Goal: Information Seeking & Learning: Learn about a topic

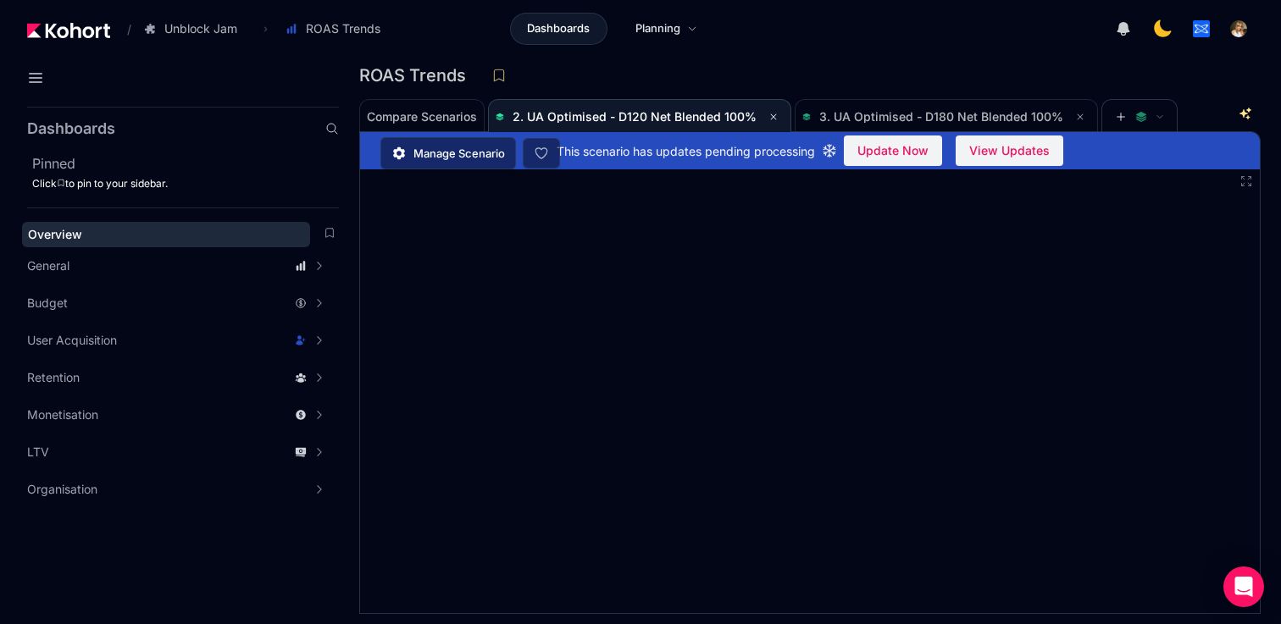
click at [271, 233] on div "Overview" at bounding box center [166, 234] width 276 height 17
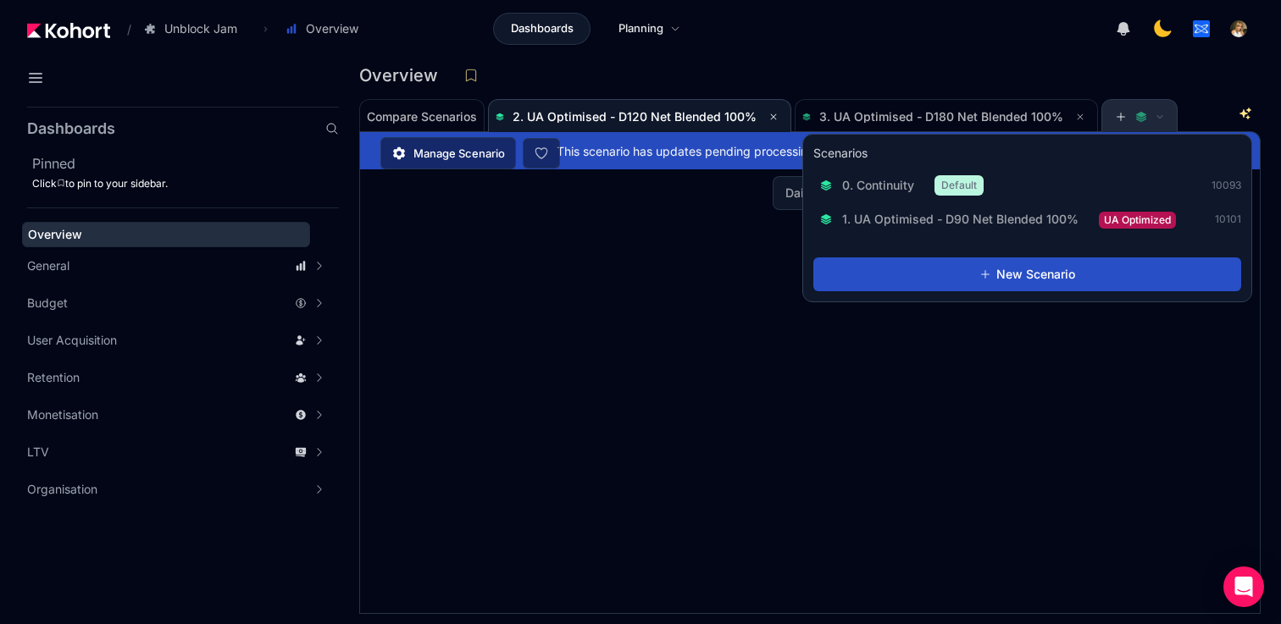
click at [1115, 119] on icon at bounding box center [1121, 117] width 12 height 12
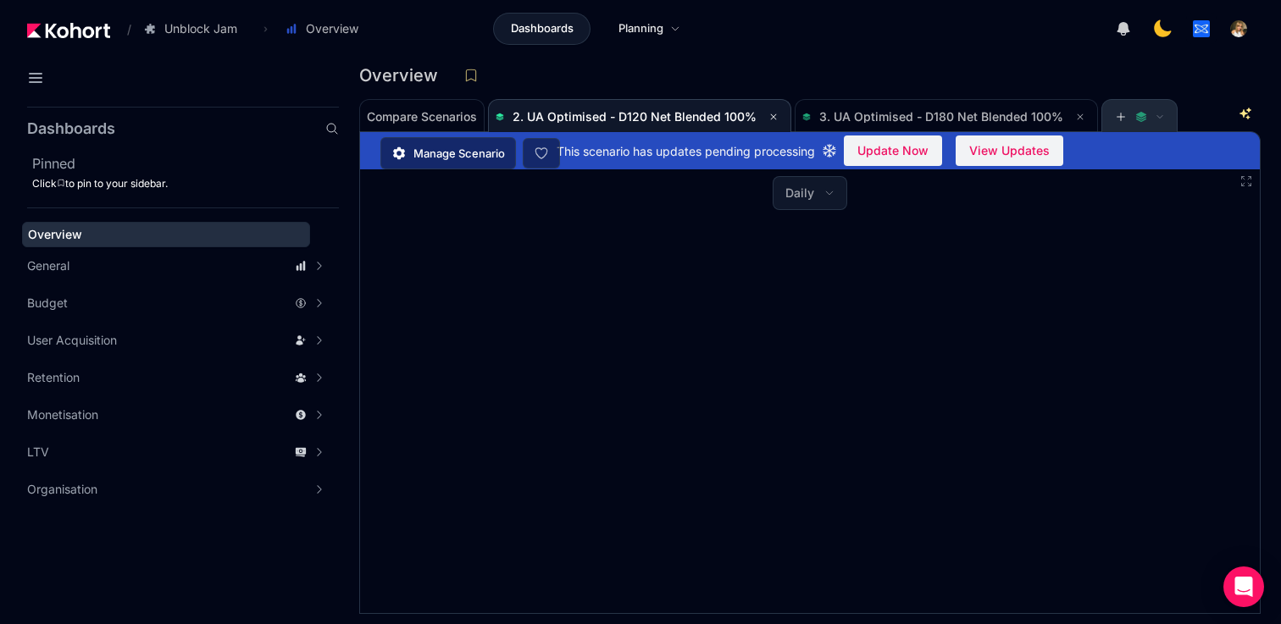
scroll to position [1, 0]
click at [1115, 119] on icon at bounding box center [1121, 116] width 12 height 12
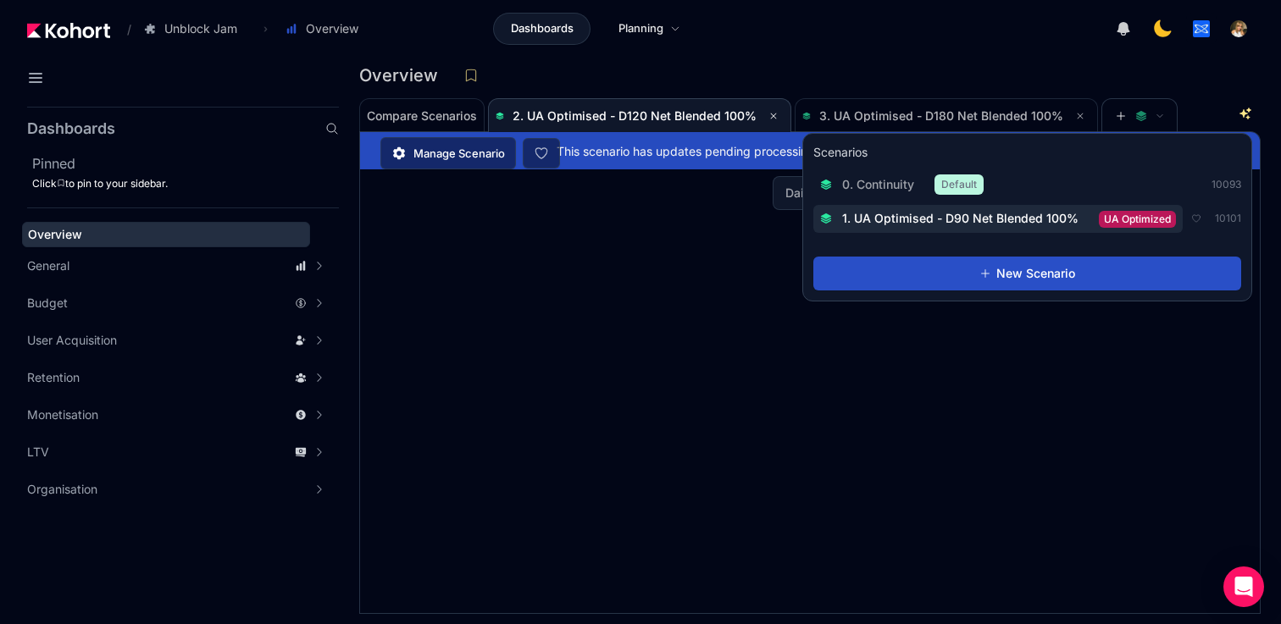
click at [1108, 228] on button "1. UA Optimised - D90 Net Blended 100% UA Optimized" at bounding box center [997, 219] width 369 height 28
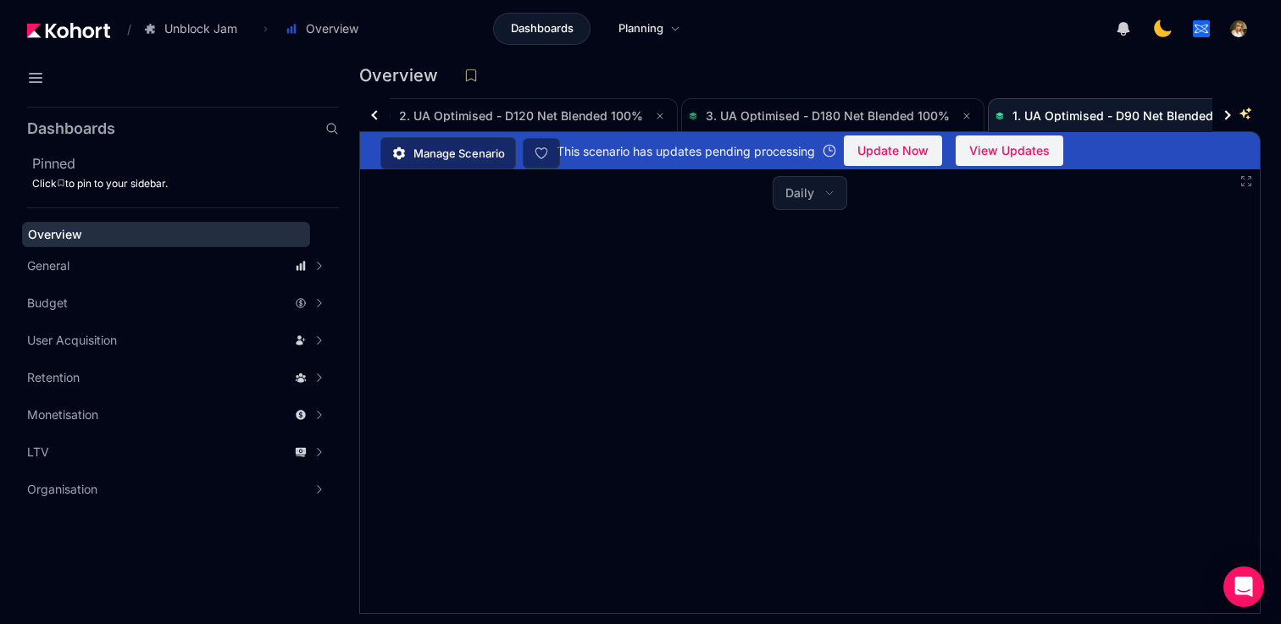
scroll to position [1, 285]
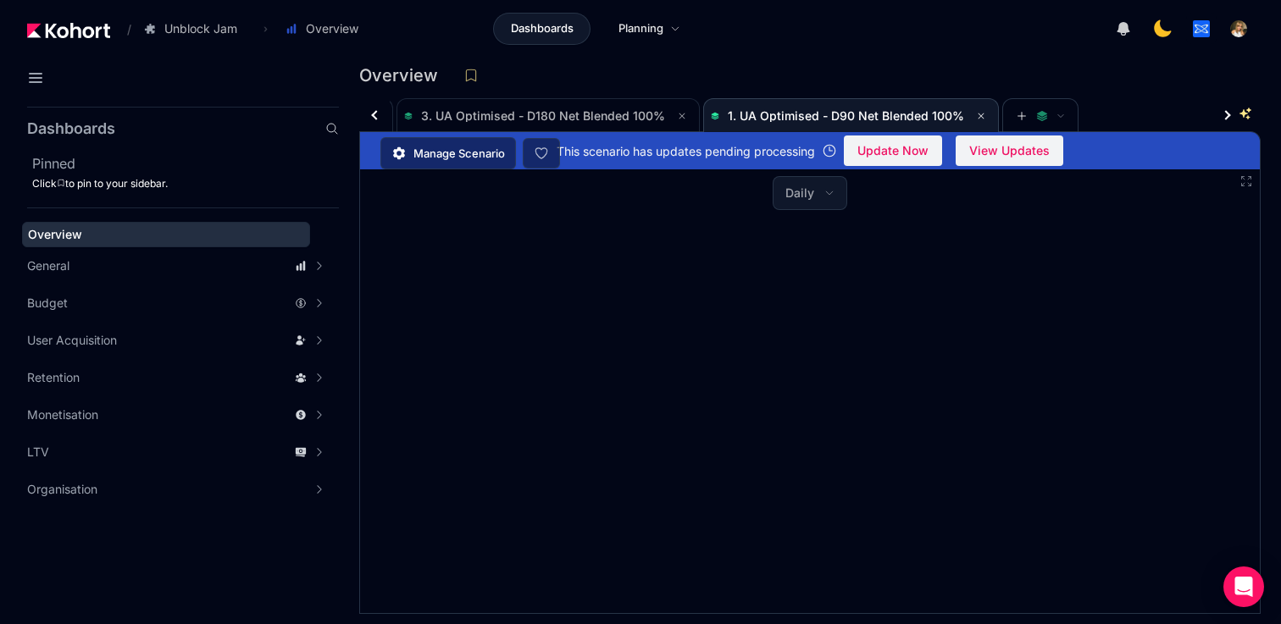
click at [985, 42] on div at bounding box center [1034, 29] width 439 height 34
click at [791, 191] on span "Daily" at bounding box center [799, 193] width 29 height 17
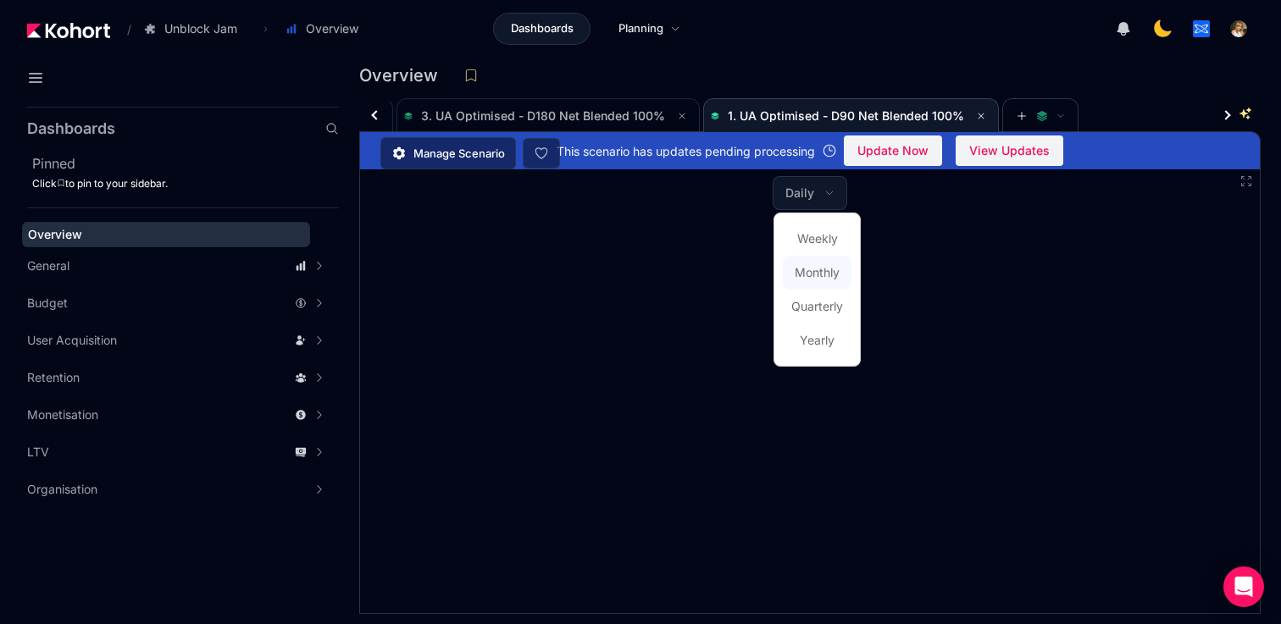
click at [806, 264] on span "Monthly" at bounding box center [817, 272] width 45 height 17
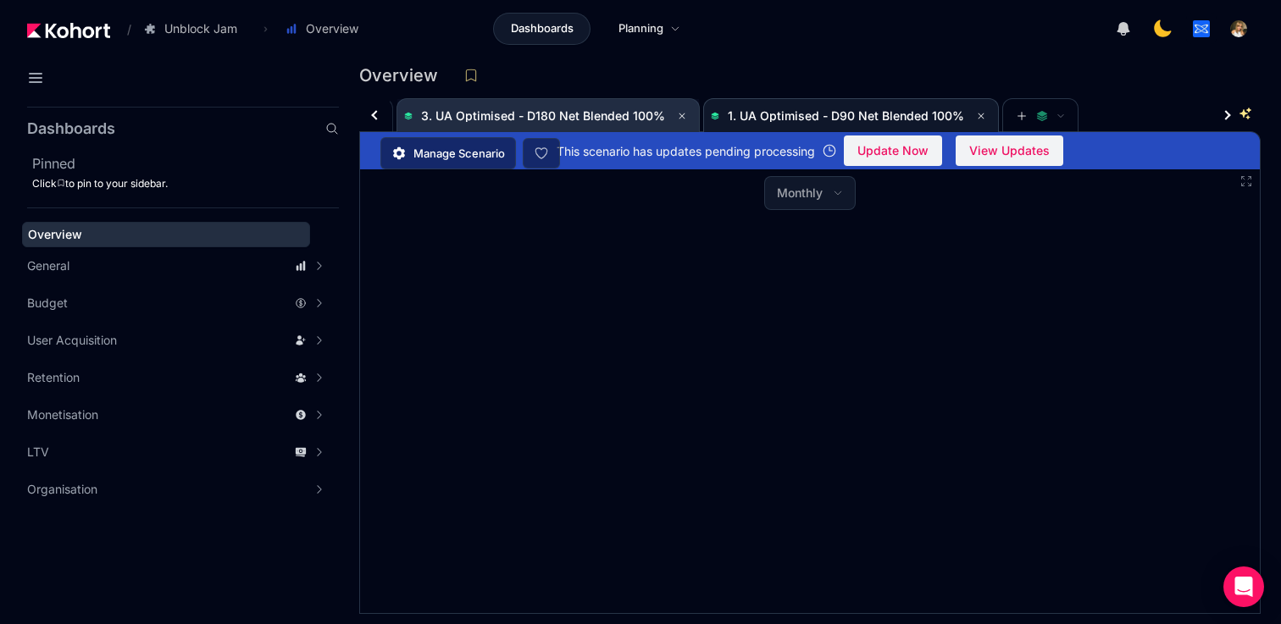
click at [589, 114] on span "3. UA Optimised - D180 Net Blended 100%" at bounding box center [543, 115] width 244 height 14
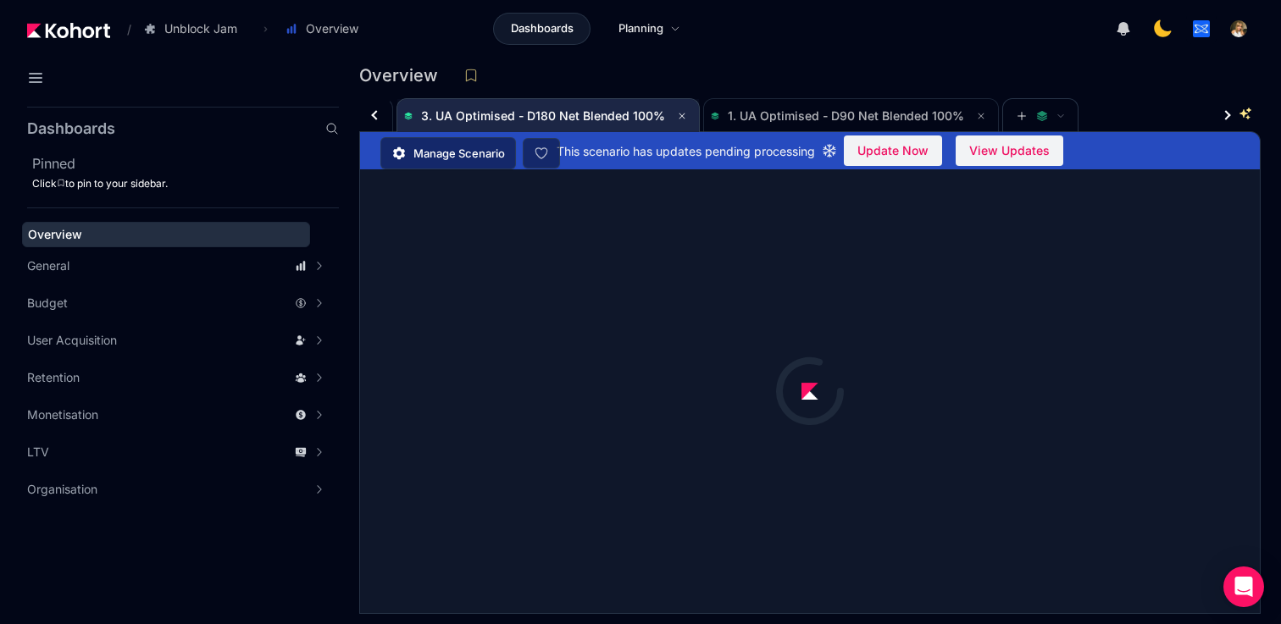
scroll to position [1, 0]
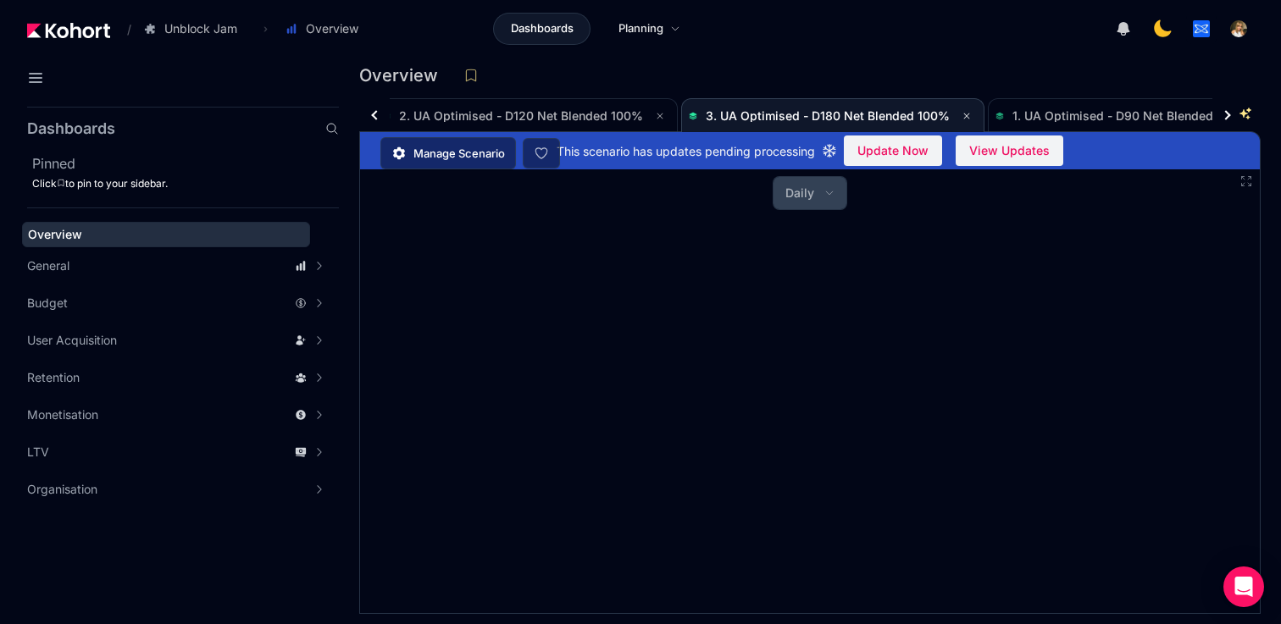
click at [812, 196] on span "Daily" at bounding box center [799, 193] width 29 height 17
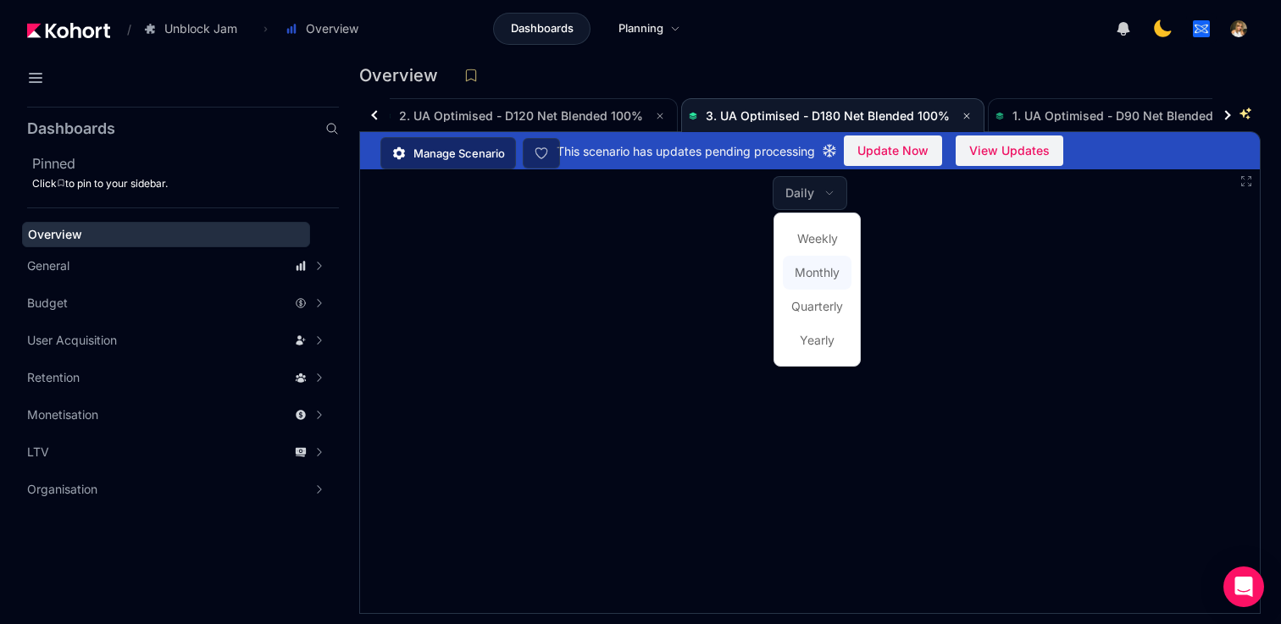
click at [822, 268] on span "Monthly" at bounding box center [817, 272] width 45 height 17
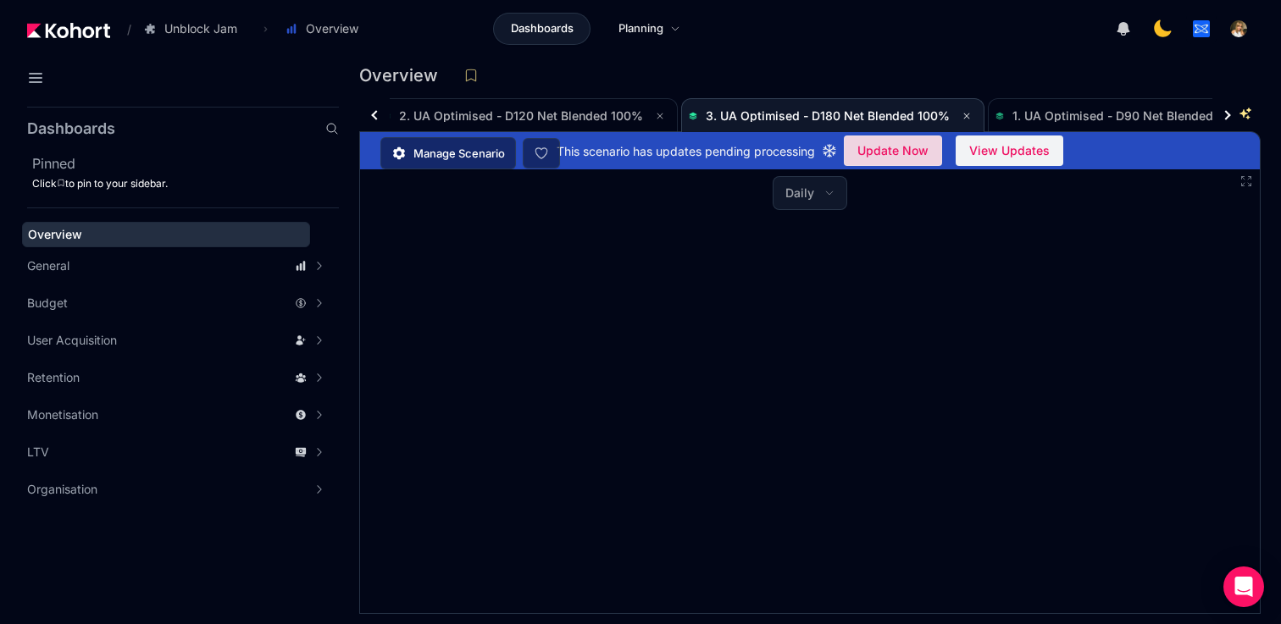
click at [901, 147] on span "Update Now" at bounding box center [892, 150] width 71 height 25
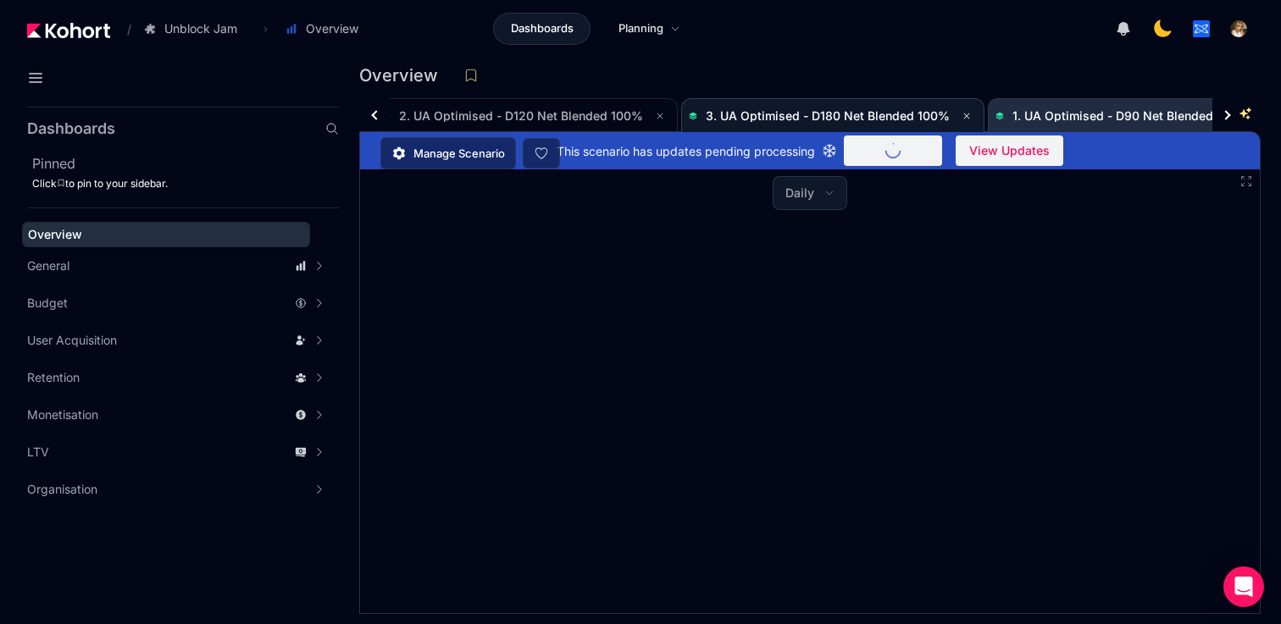
click at [1041, 115] on span "1. UA Optimised - D90 Net Blended 100%" at bounding box center [1130, 115] width 236 height 14
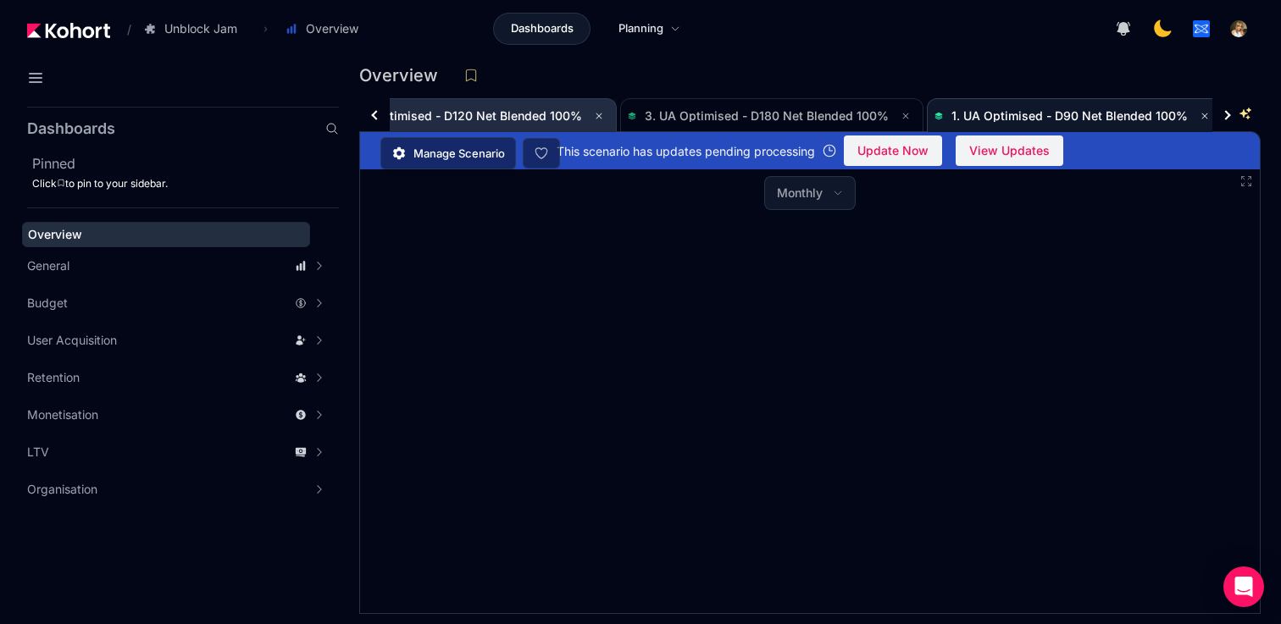
click at [526, 113] on span "2. UA Optimised - D120 Net Blended 100%" at bounding box center [460, 115] width 244 height 14
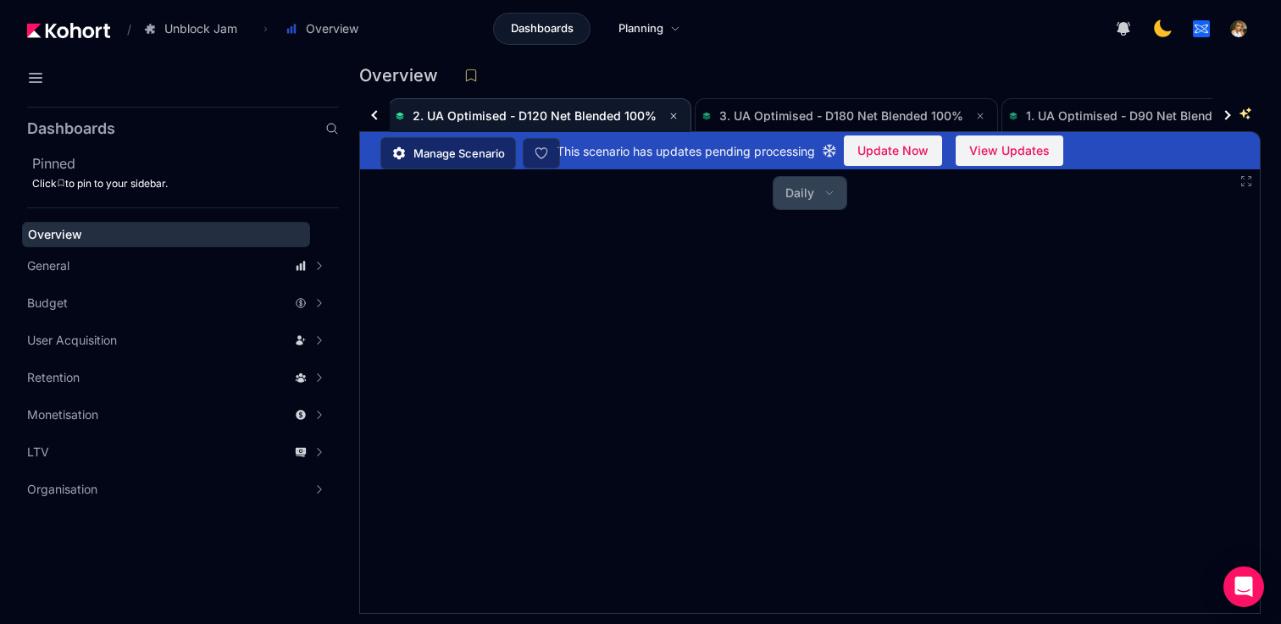
click at [785, 198] on button "Daily" at bounding box center [809, 193] width 73 height 32
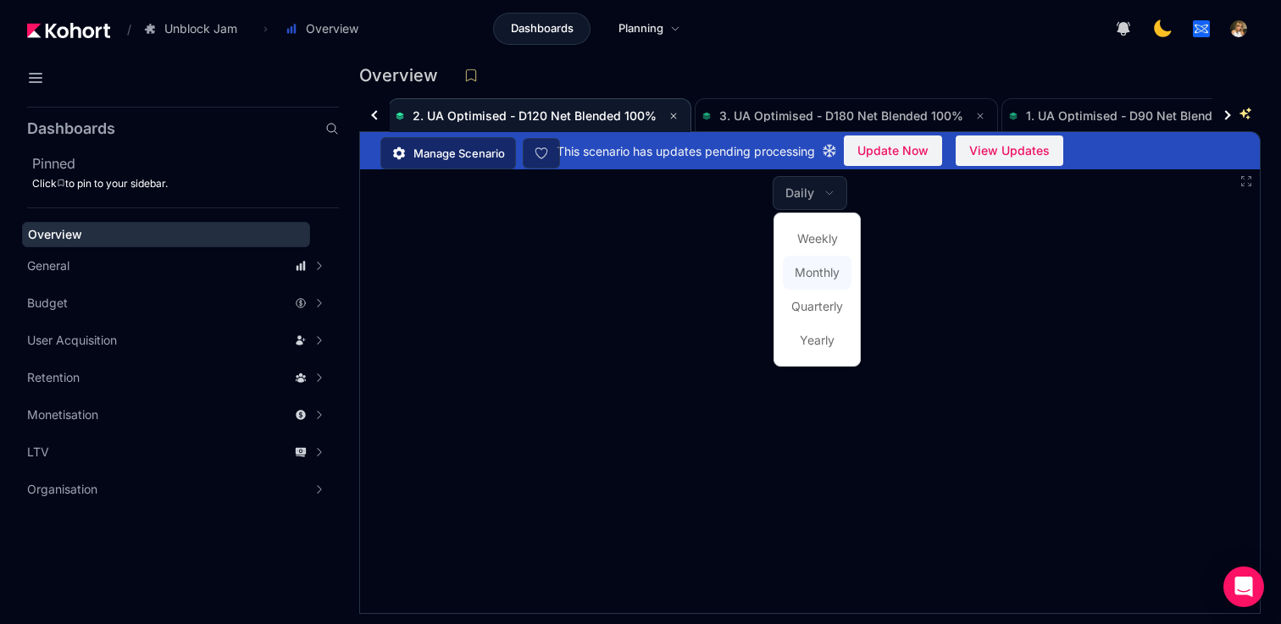
click at [811, 274] on span "Monthly" at bounding box center [817, 272] width 45 height 17
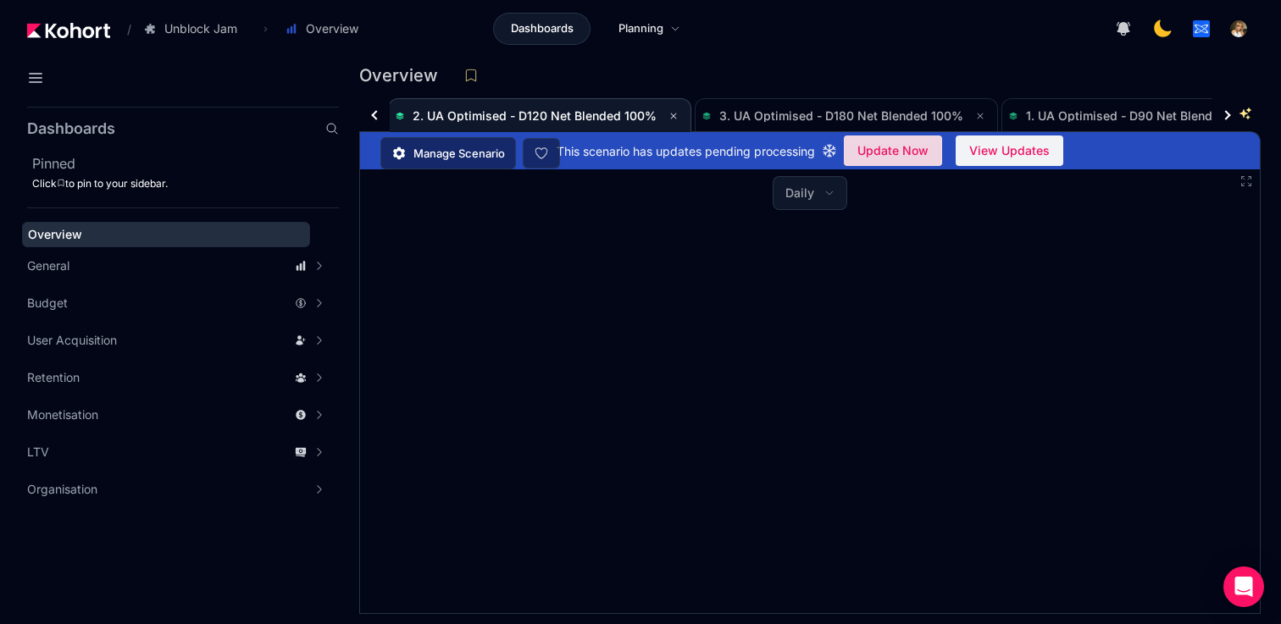
click at [900, 151] on span "Update Now" at bounding box center [892, 150] width 71 height 25
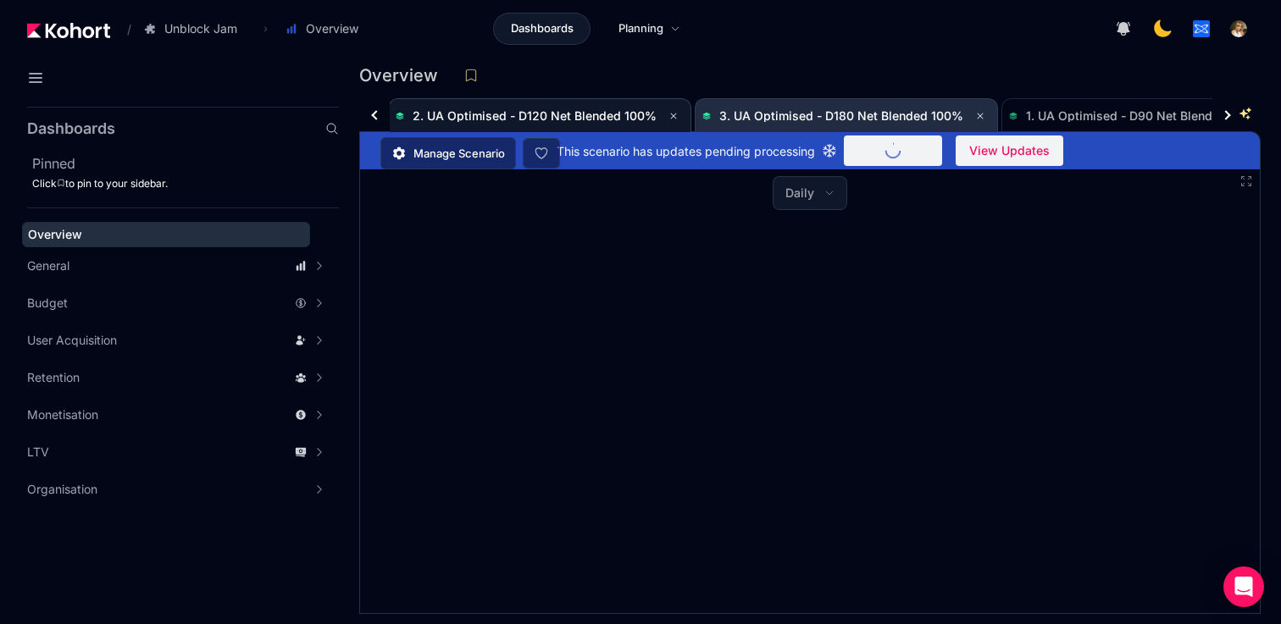
click at [834, 114] on span "3. UA Optimised - D180 Net Blended 100%" at bounding box center [841, 115] width 244 height 14
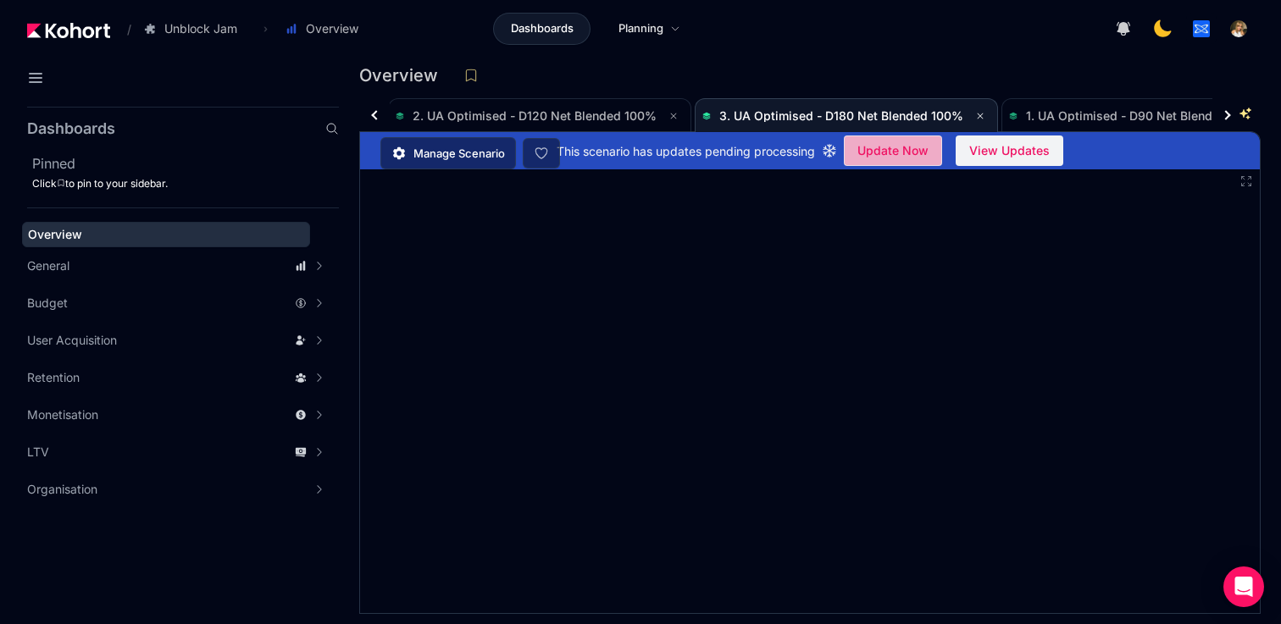
click at [887, 165] on button "Update Now" at bounding box center [893, 151] width 98 height 30
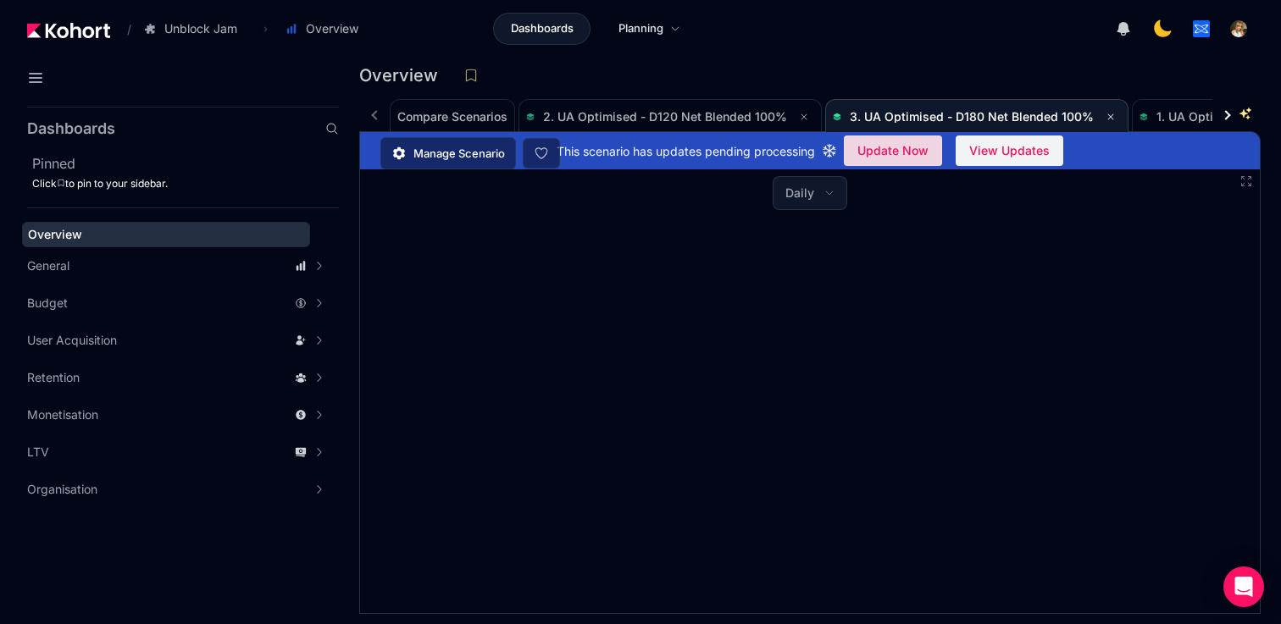
click at [893, 149] on span "Update Now" at bounding box center [892, 150] width 71 height 25
click at [906, 153] on span "Update Now" at bounding box center [892, 150] width 71 height 25
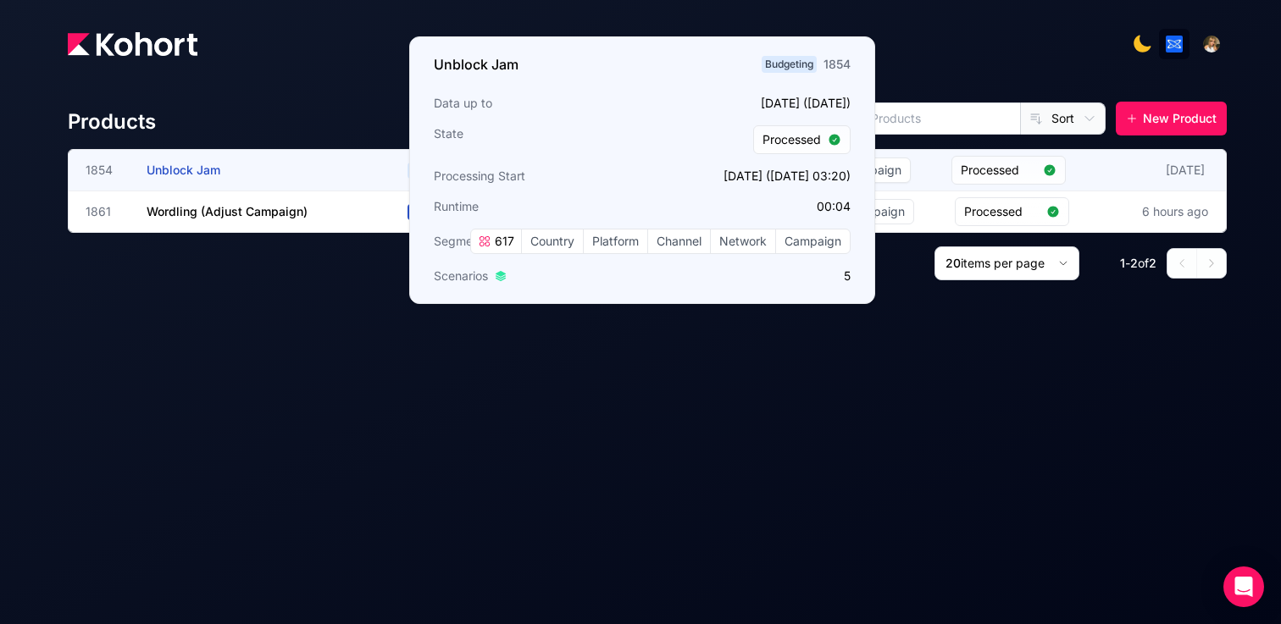
click at [200, 167] on span "Unblock Jam" at bounding box center [184, 170] width 74 height 14
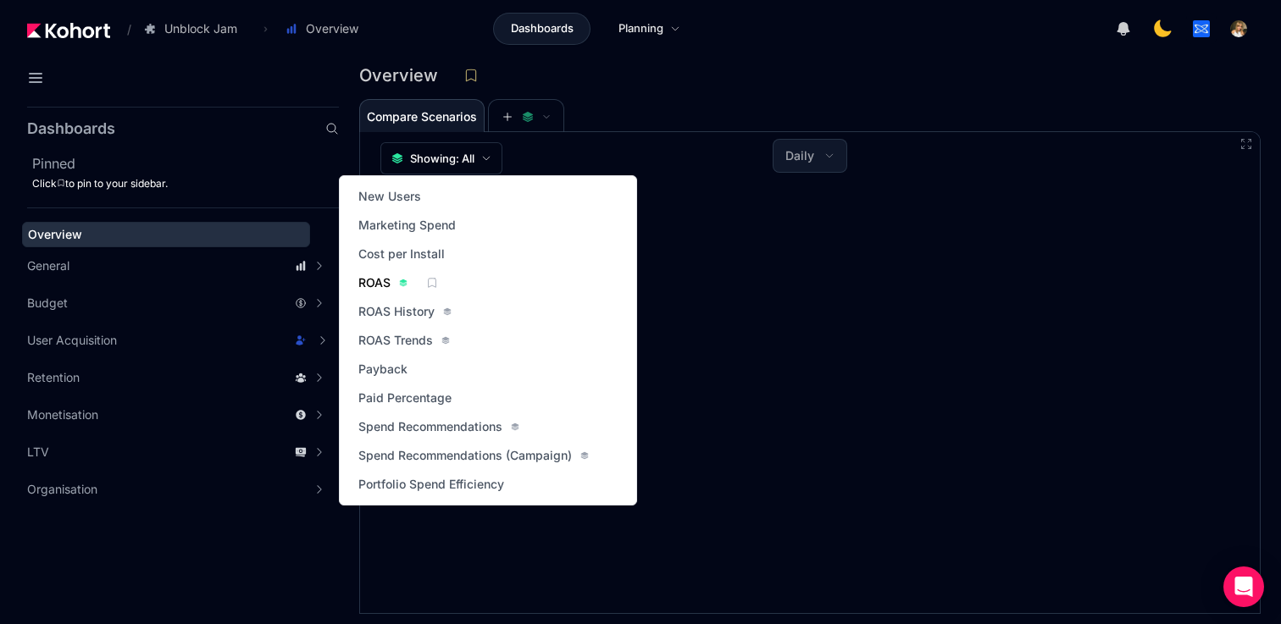
click at [375, 283] on span "ROAS" at bounding box center [374, 282] width 32 height 17
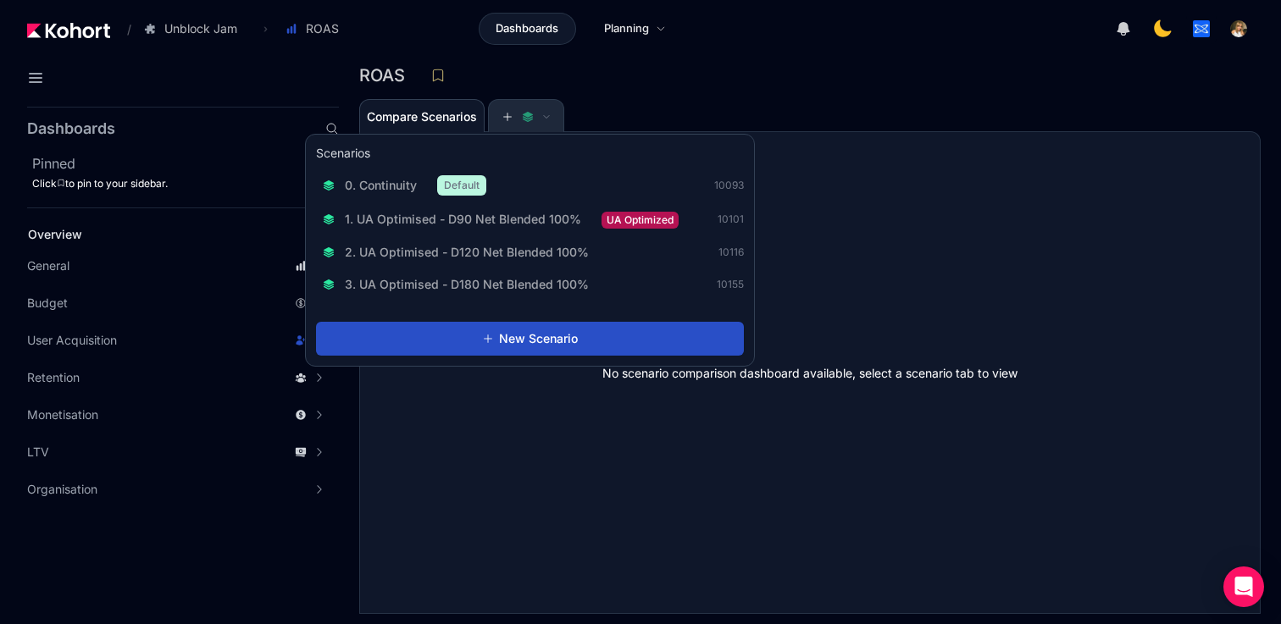
click at [511, 109] on button at bounding box center [526, 117] width 51 height 34
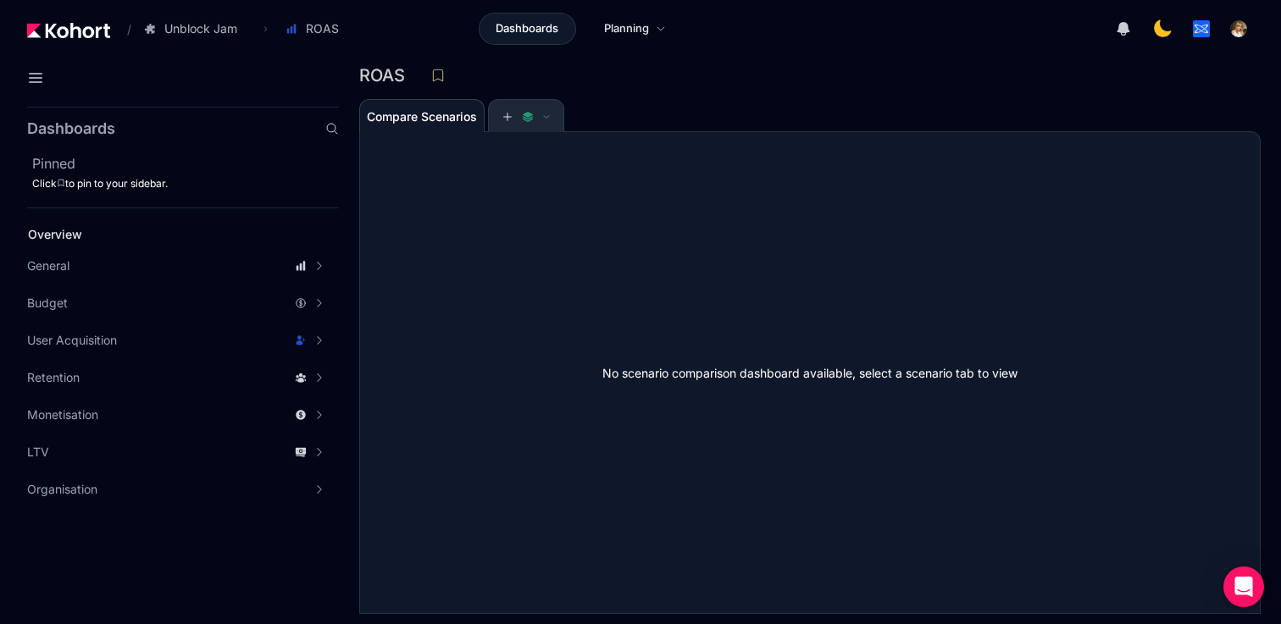
scroll to position [1, 0]
click at [511, 109] on button at bounding box center [526, 116] width 51 height 34
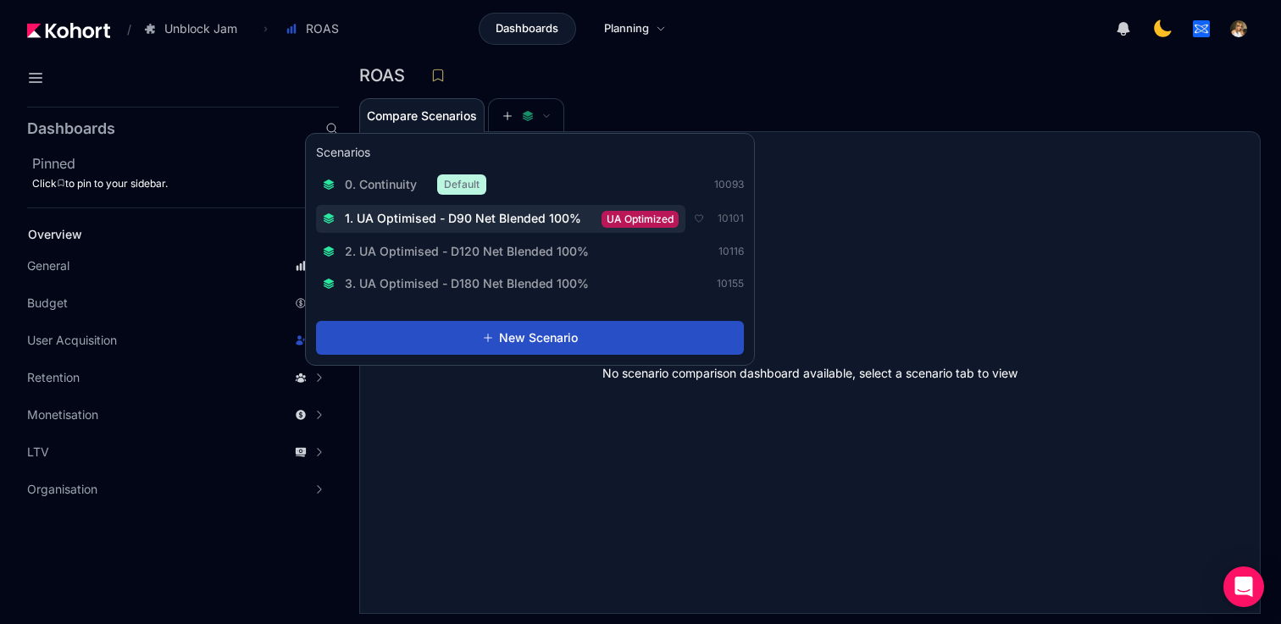
click at [499, 228] on button "1. UA Optimised - D90 Net Blended 100% UA Optimized" at bounding box center [500, 219] width 369 height 28
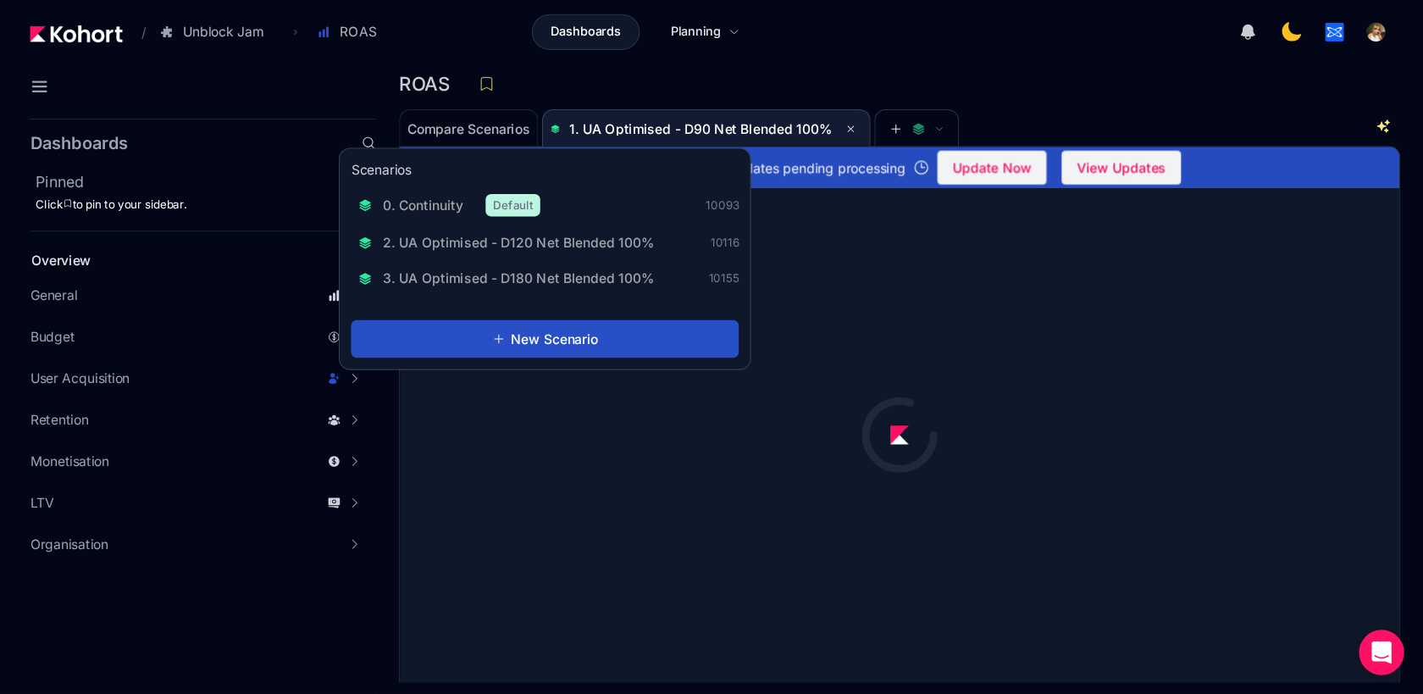
scroll to position [1, 0]
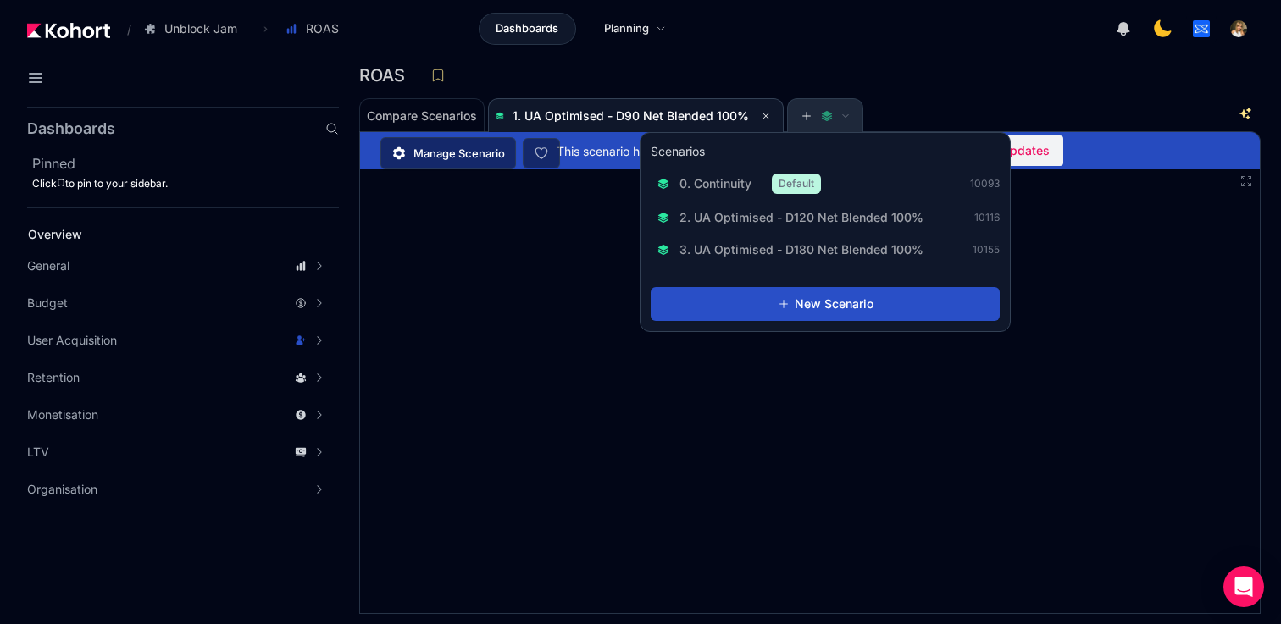
click at [804, 118] on icon at bounding box center [807, 116] width 12 height 12
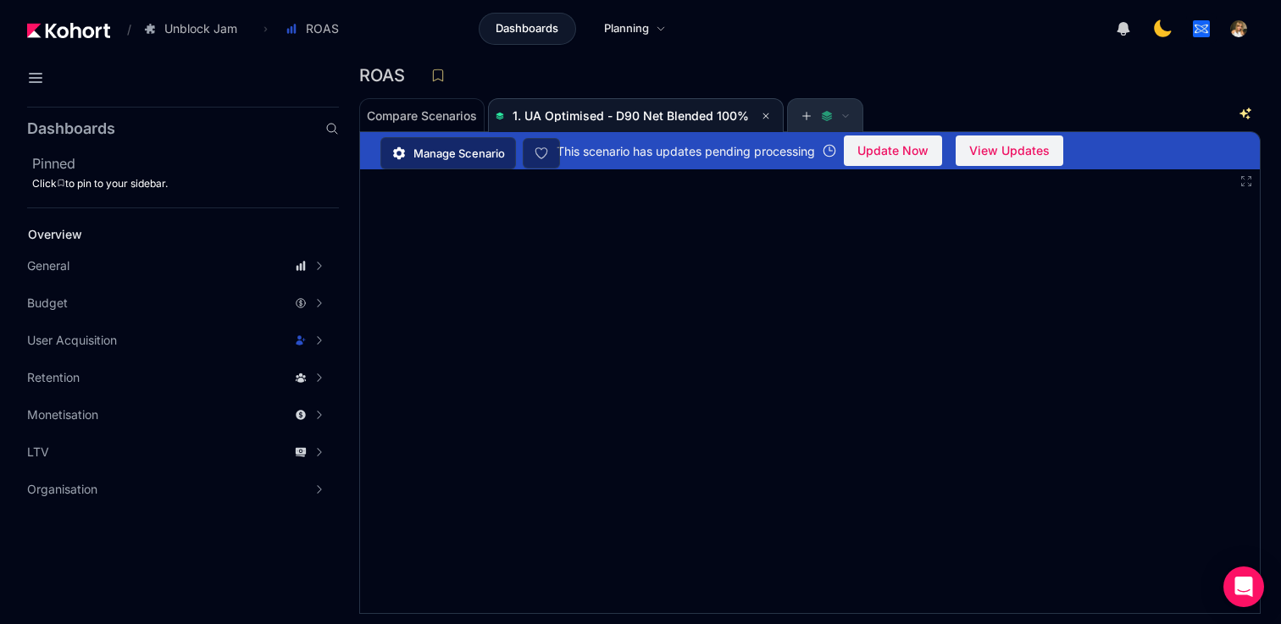
click at [804, 118] on icon at bounding box center [807, 116] width 12 height 12
click at [886, 83] on div "ROAS" at bounding box center [803, 75] width 888 height 25
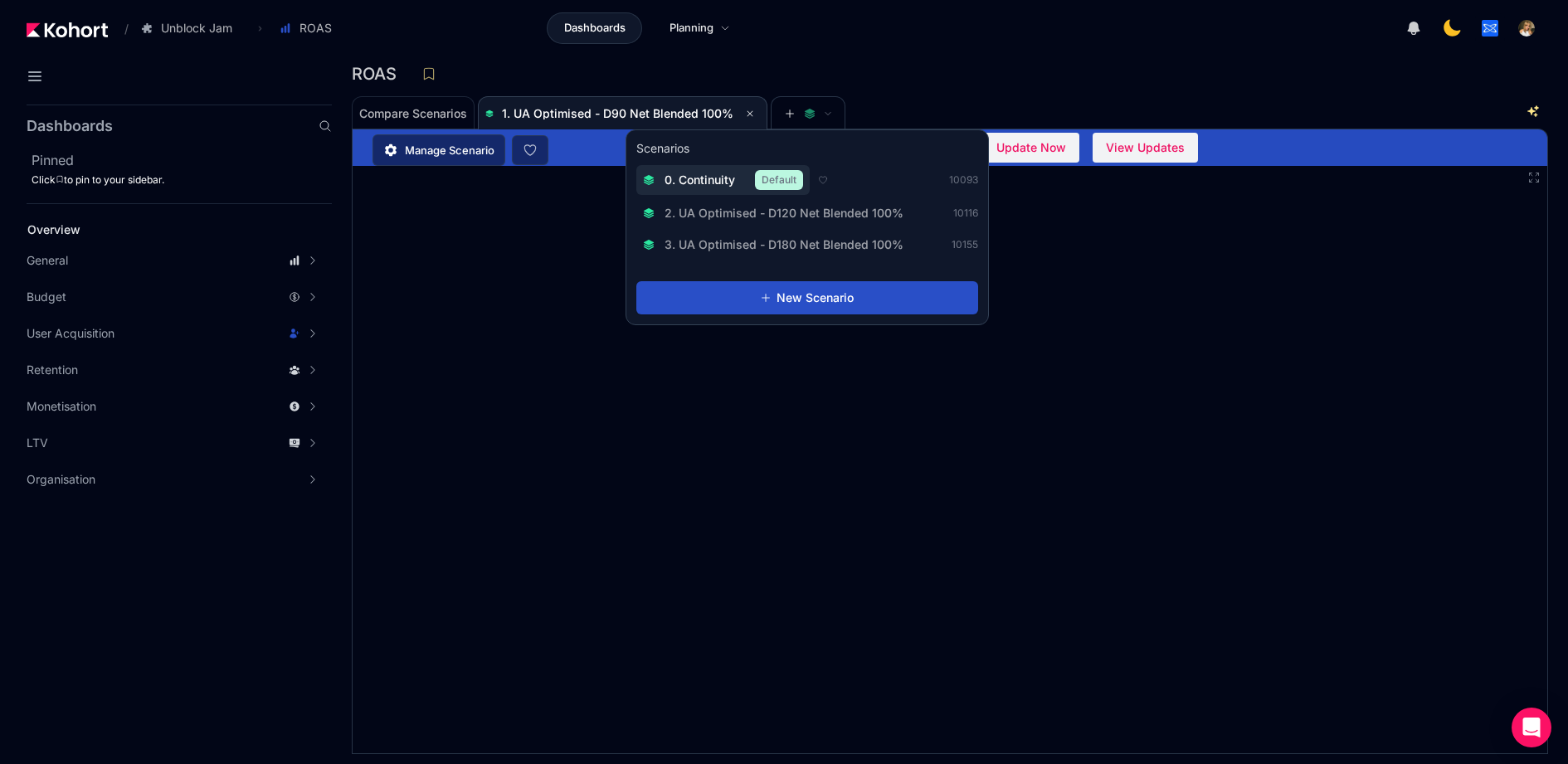
click at [746, 181] on div "0. Continuity Default" at bounding box center [724, 180] width 161 height 20
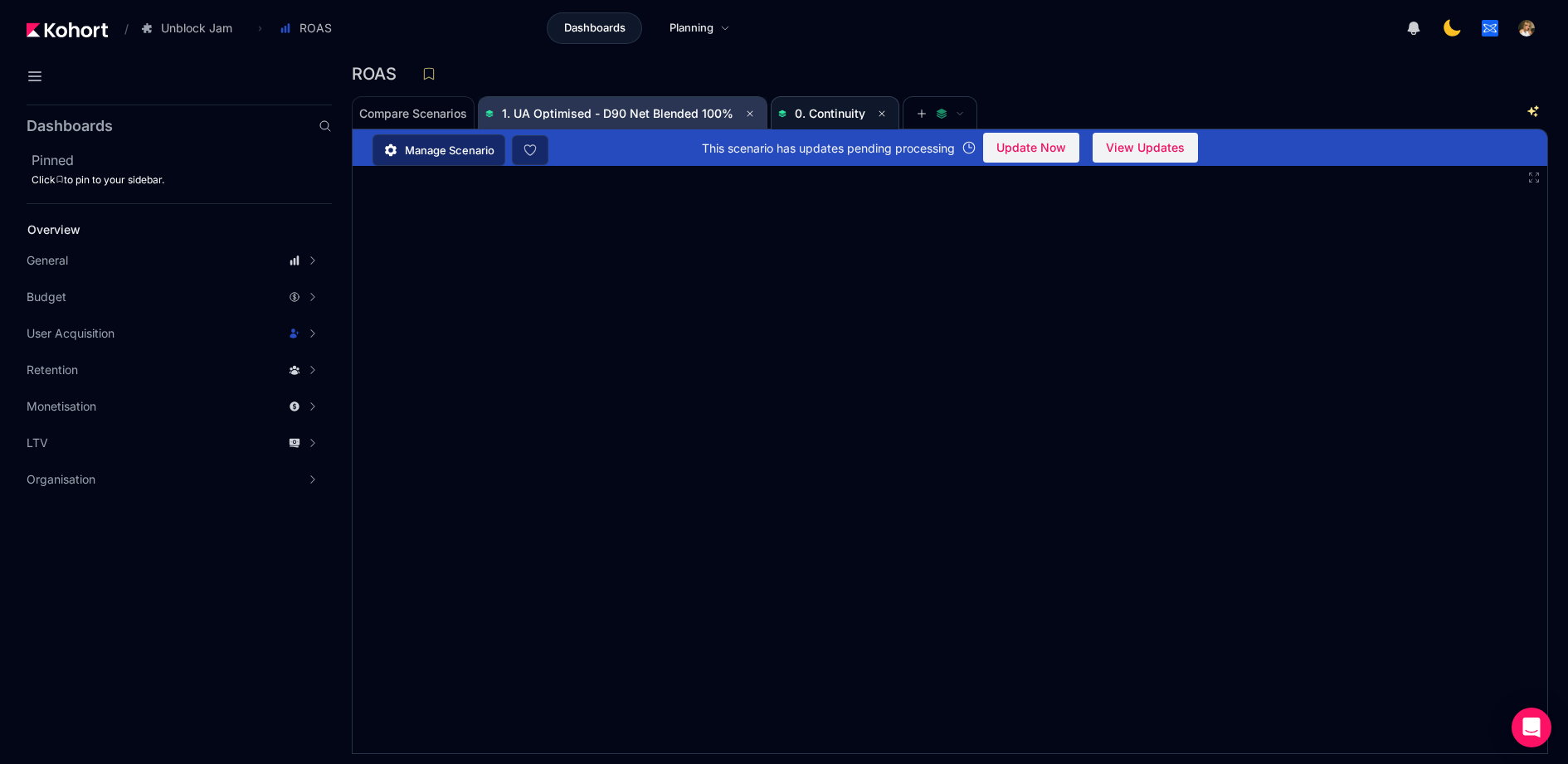
click at [647, 112] on span "1. UA Optimised - D90 Net Blended 100%" at bounding box center [618, 113] width 231 height 14
click at [844, 98] on span "0. Continuity" at bounding box center [835, 114] width 114 height 33
